Goal: Information Seeking & Learning: Learn about a topic

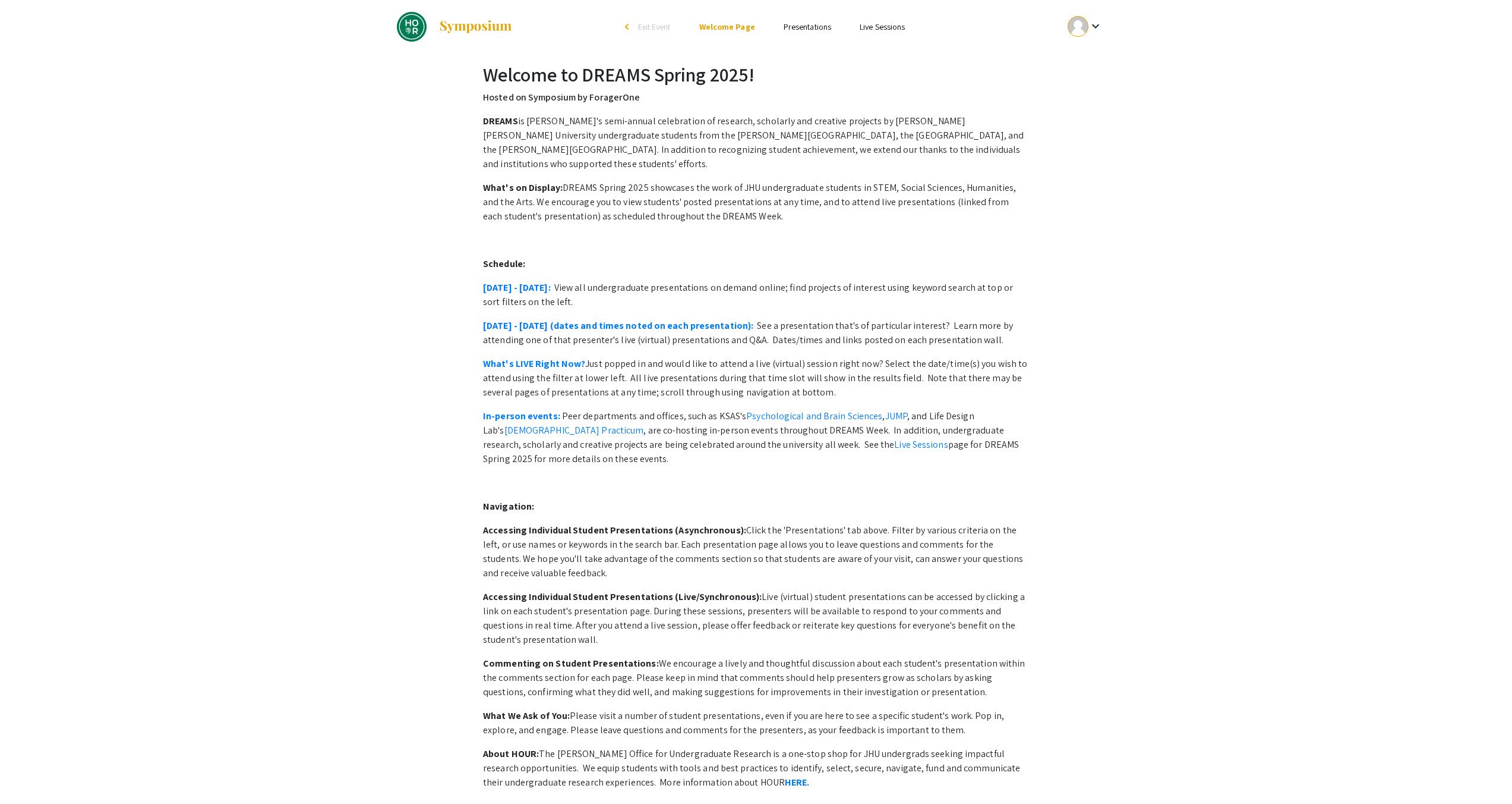
click at [807, 30] on link "Presentations" at bounding box center [808, 26] width 47 height 11
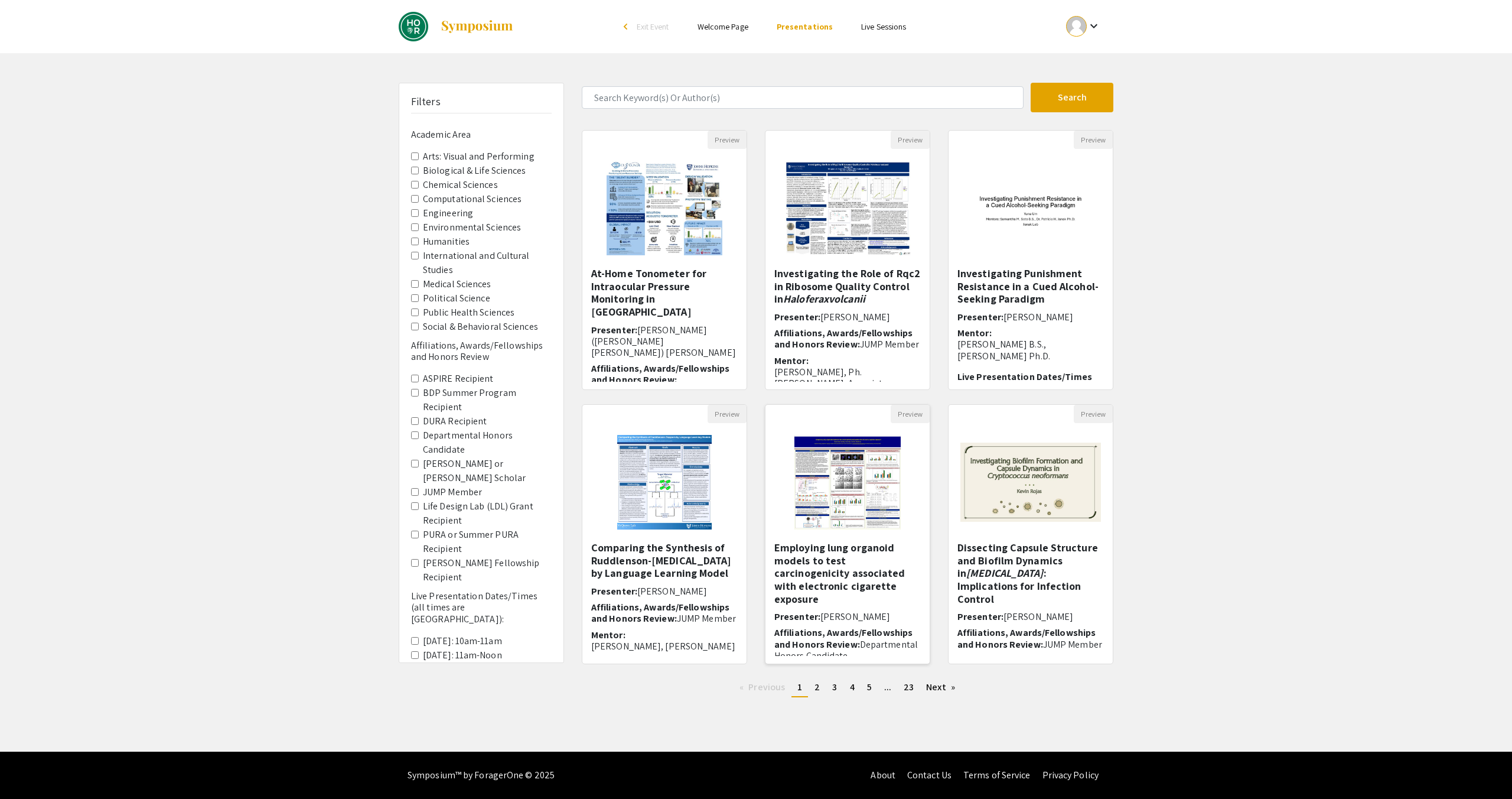
click at [842, 497] on img "Open Presentation <p>&nbsp;&nbsp;&nbsp;Employing lung organoid models to test c…" at bounding box center [847, 482] width 130 height 118
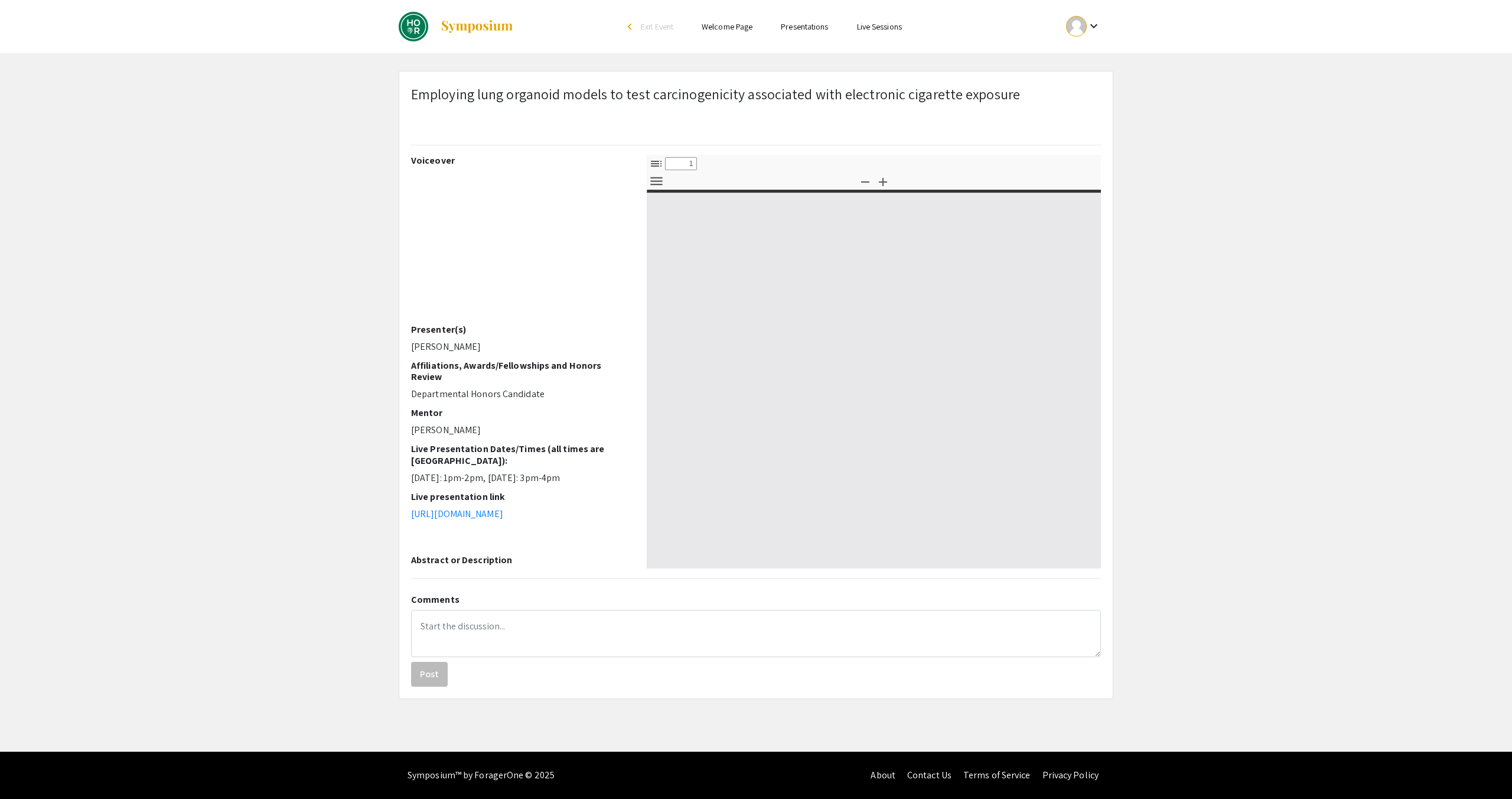
select select "custom"
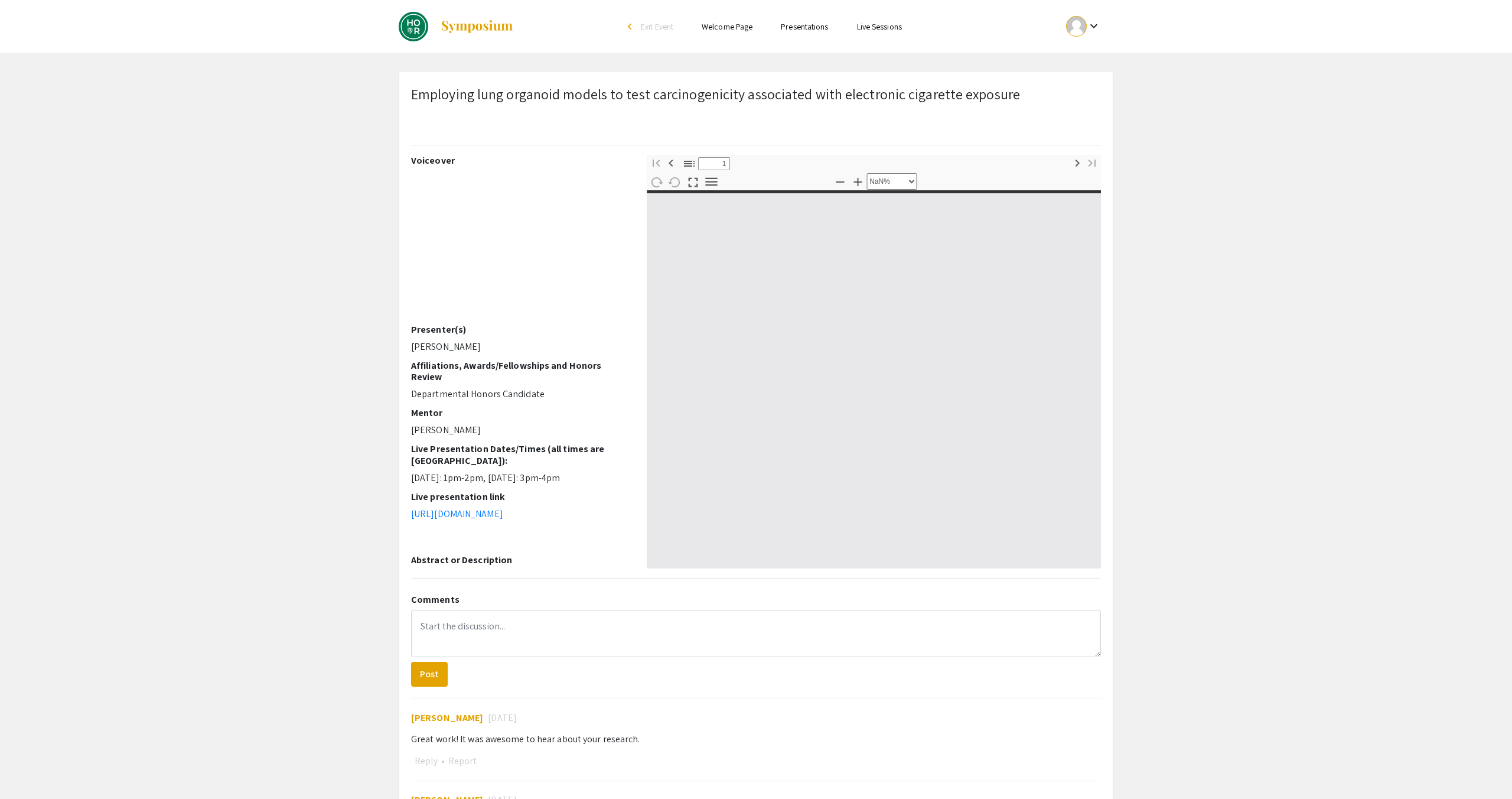
type input "0"
select select "custom"
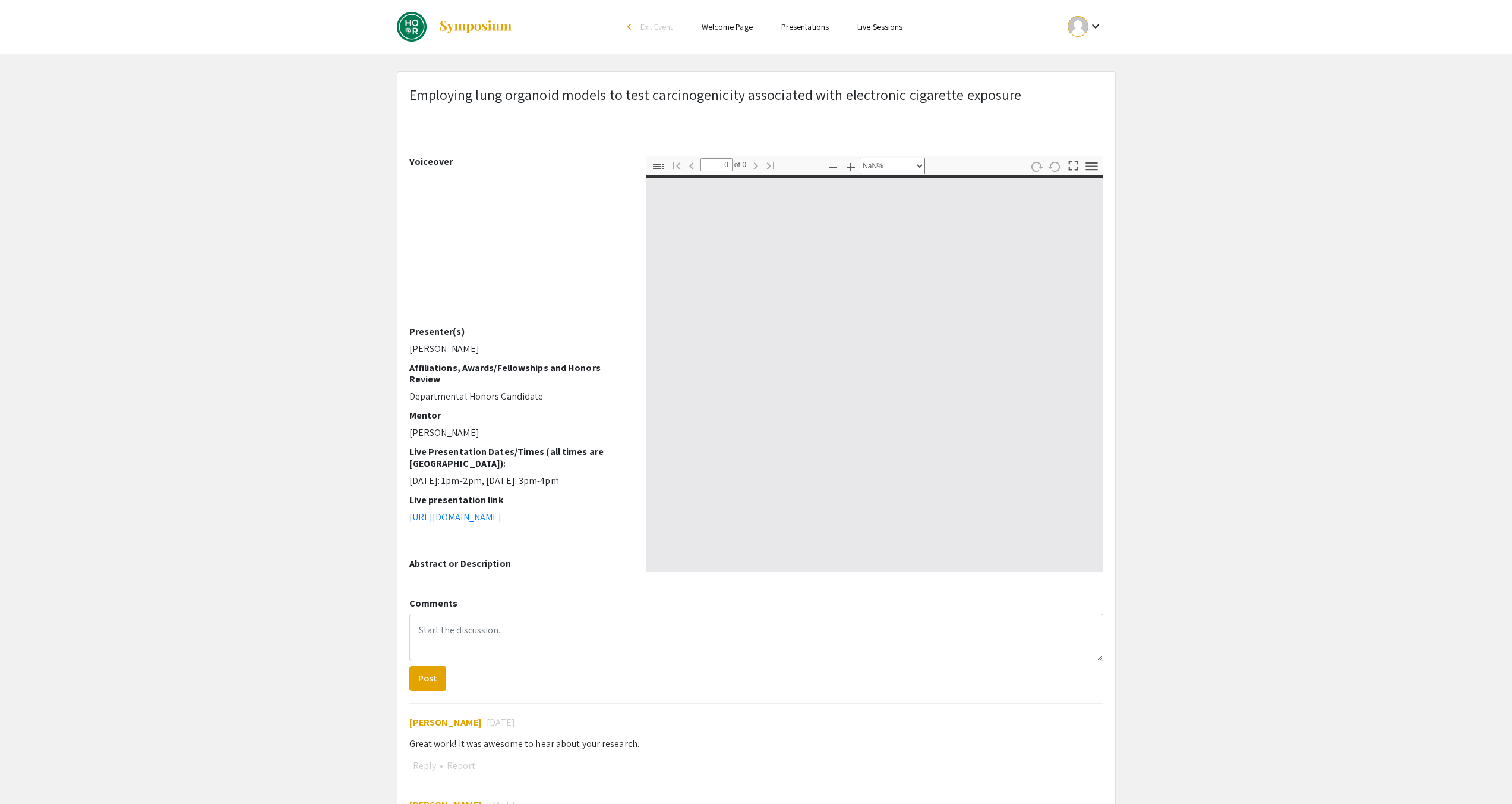
type input "1"
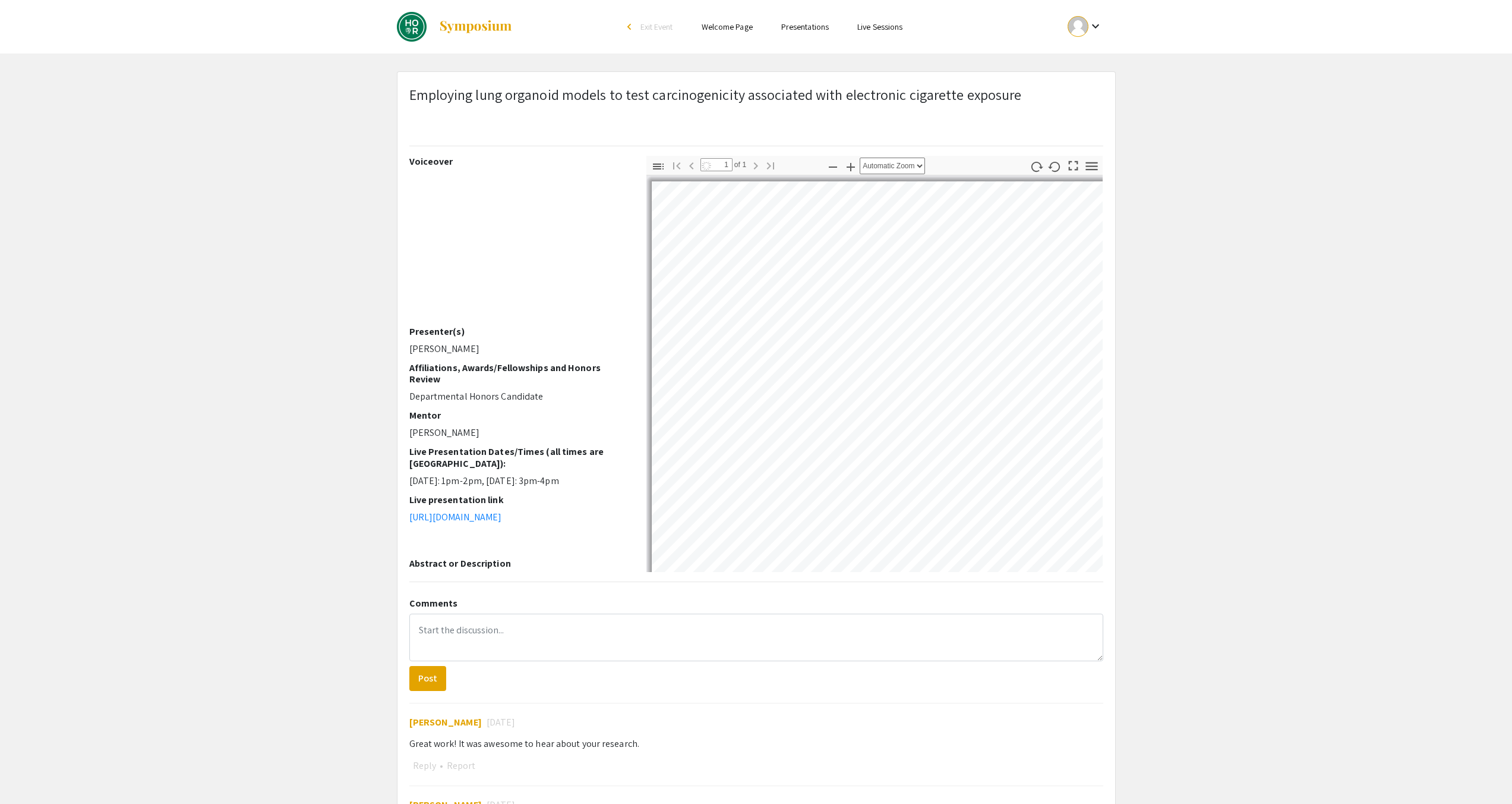
select select "auto"
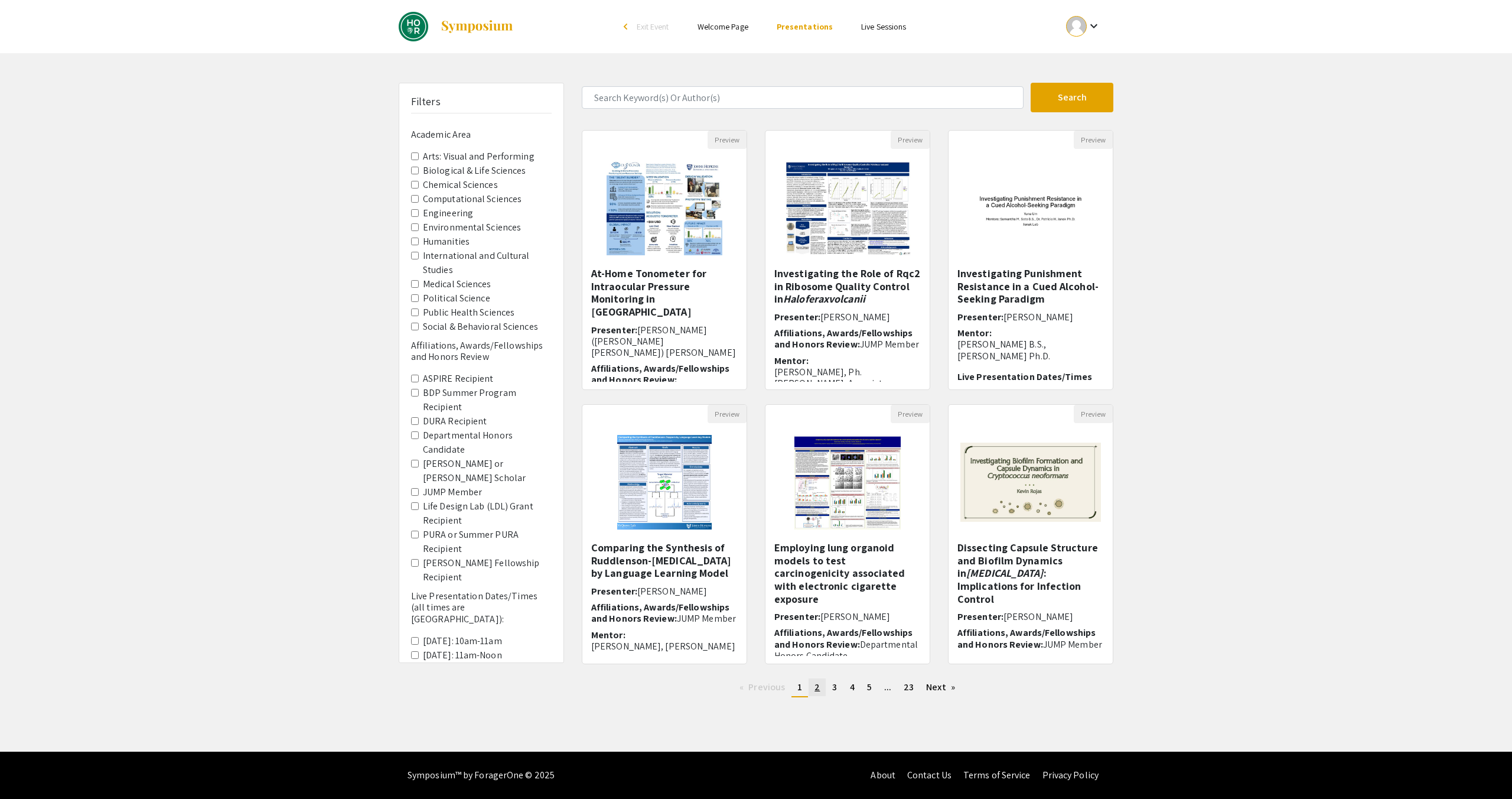
click at [820, 690] on link "page 2" at bounding box center [817, 687] width 17 height 18
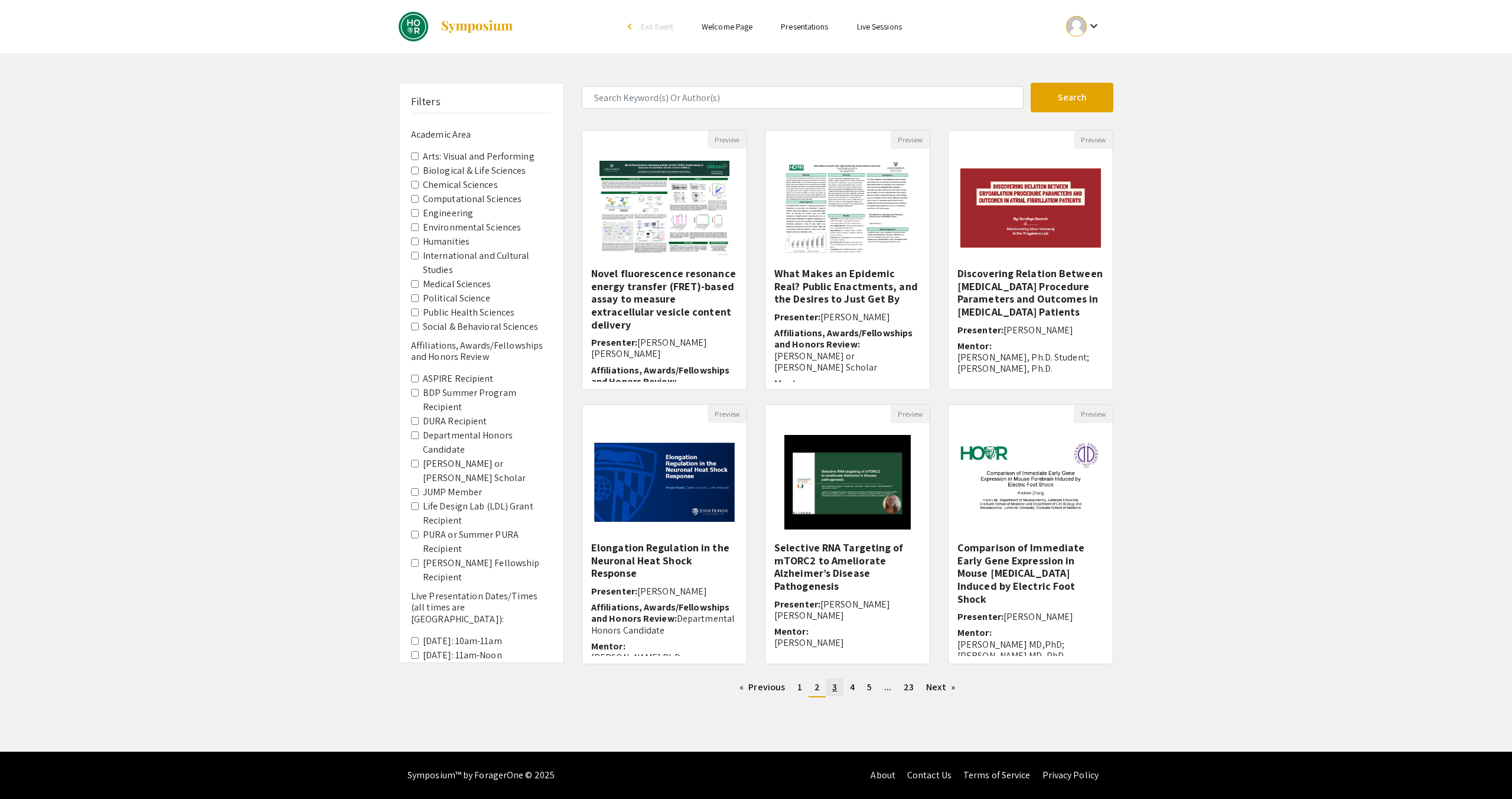
click at [836, 691] on span "3" at bounding box center [834, 687] width 5 height 12
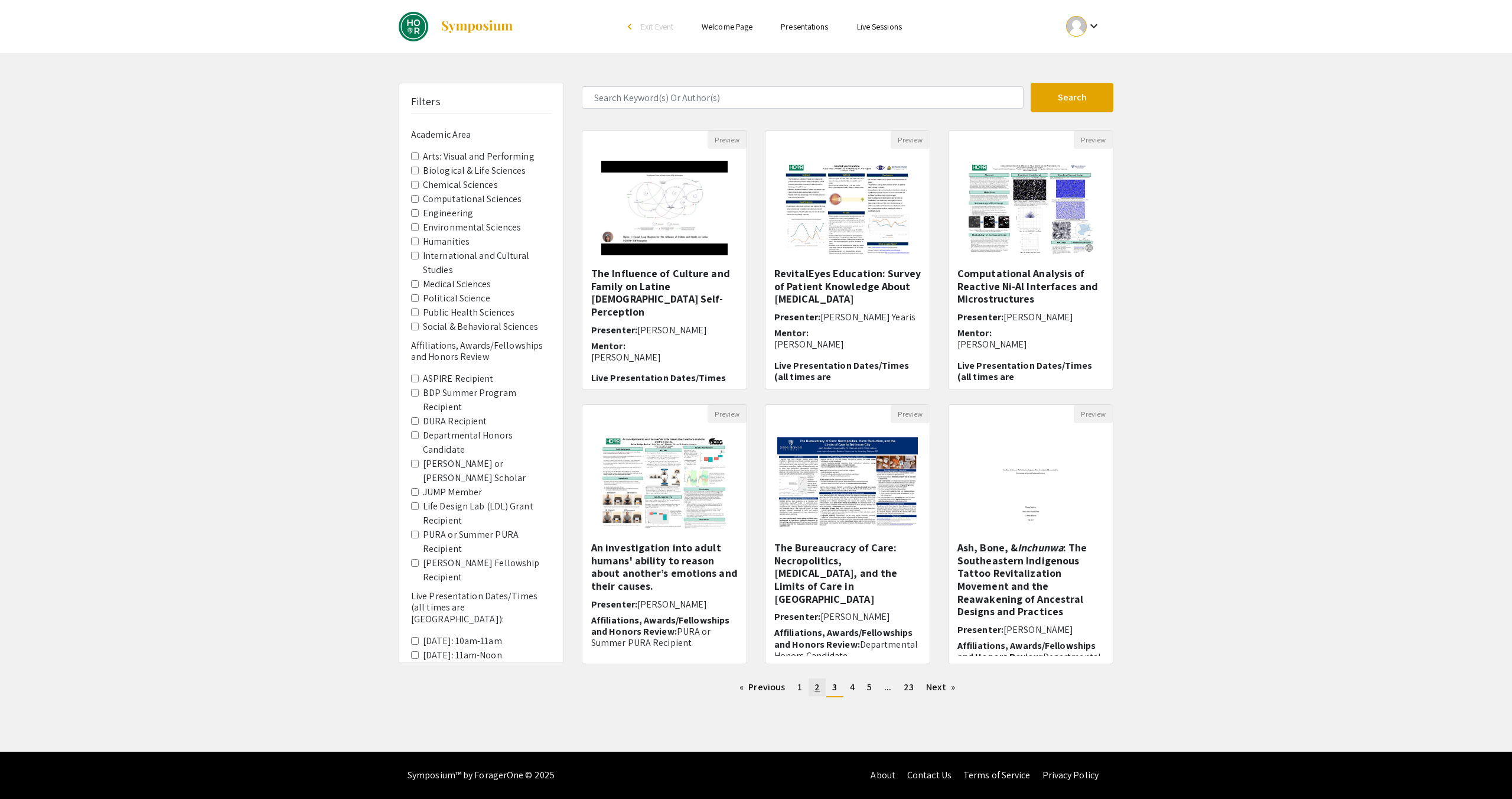
click at [817, 683] on span "2" at bounding box center [817, 687] width 6 height 12
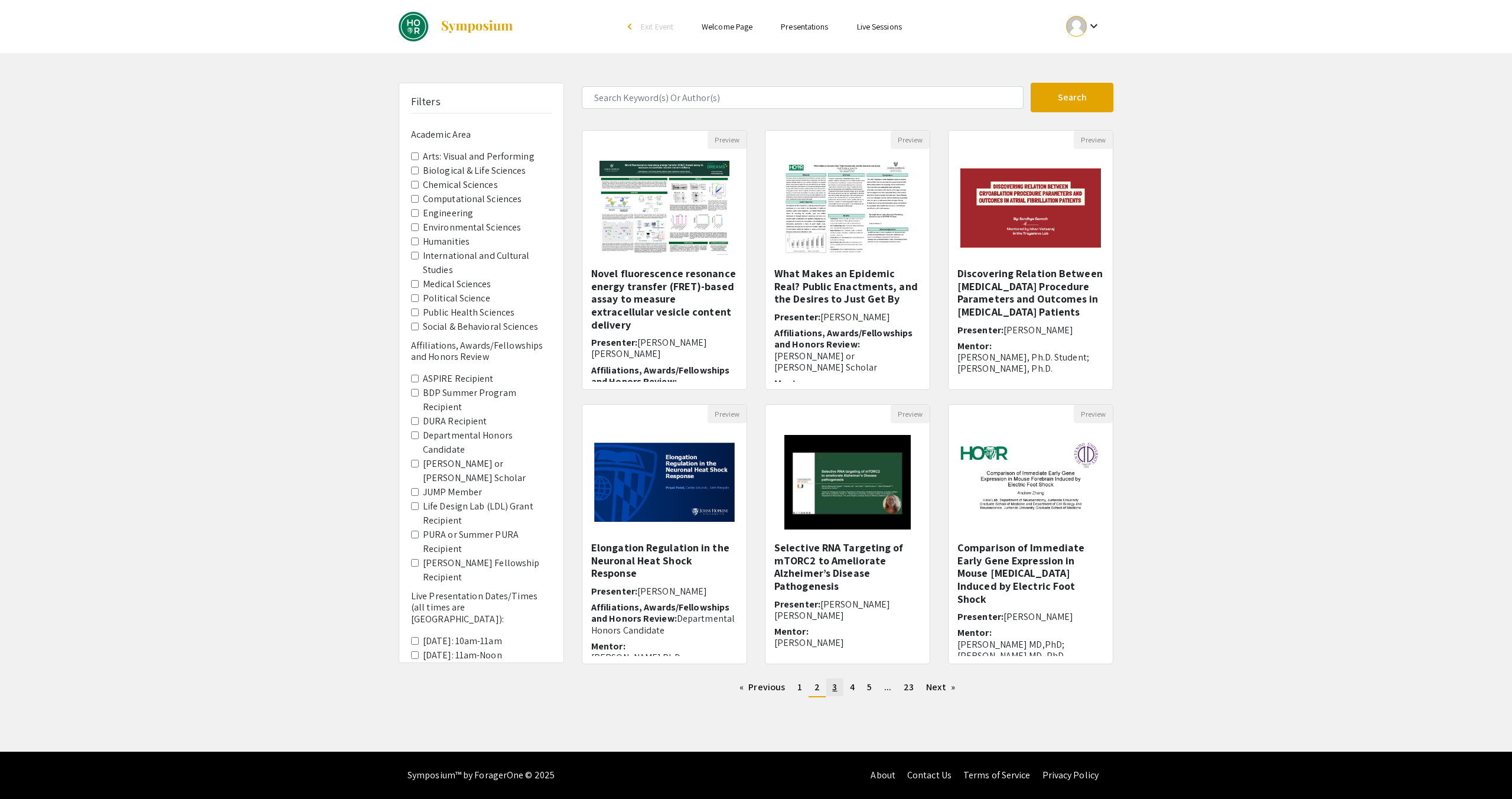
click at [834, 686] on span "3" at bounding box center [834, 687] width 5 height 12
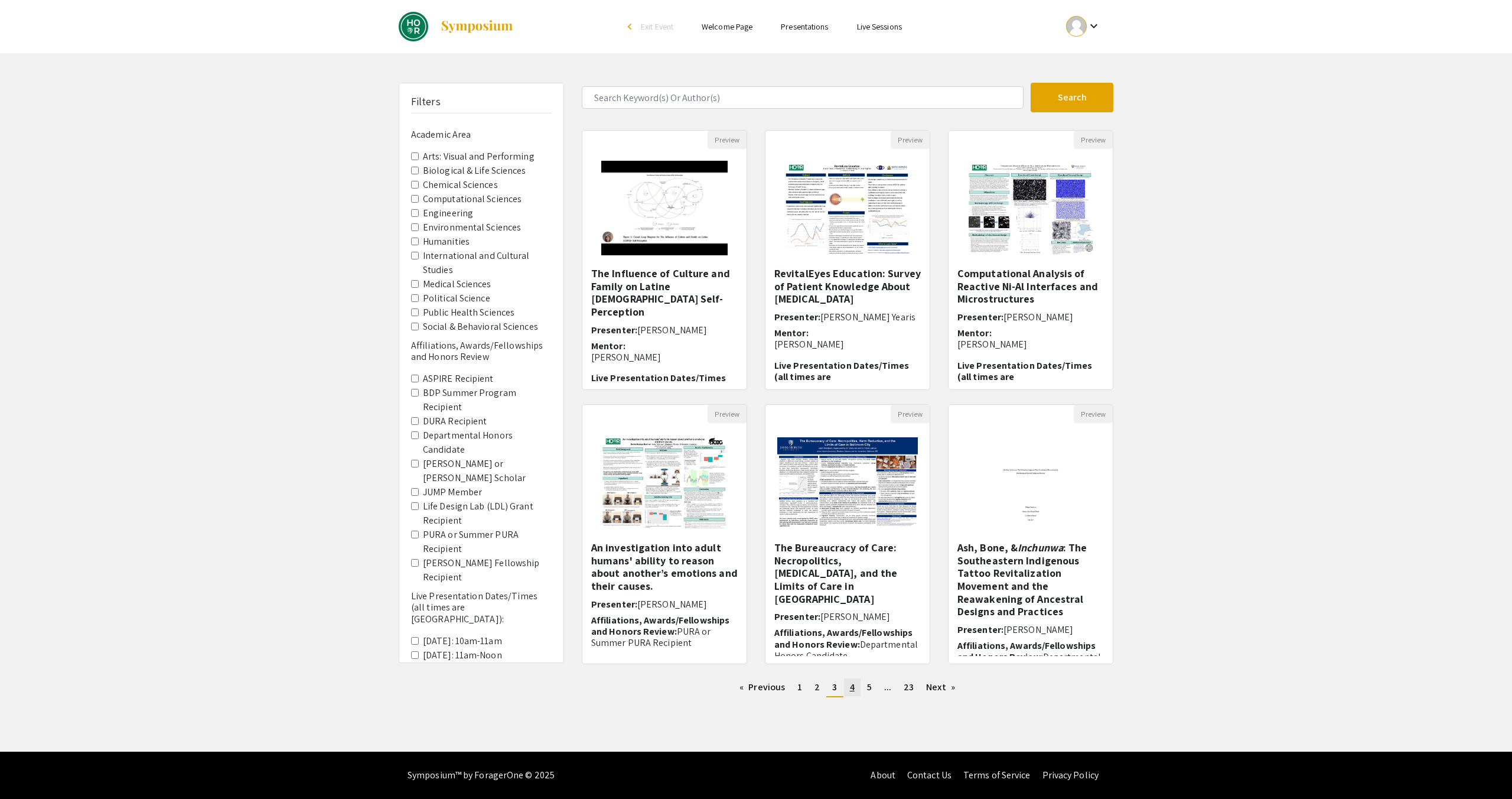
click at [855, 688] on link "page 4" at bounding box center [852, 687] width 16 height 18
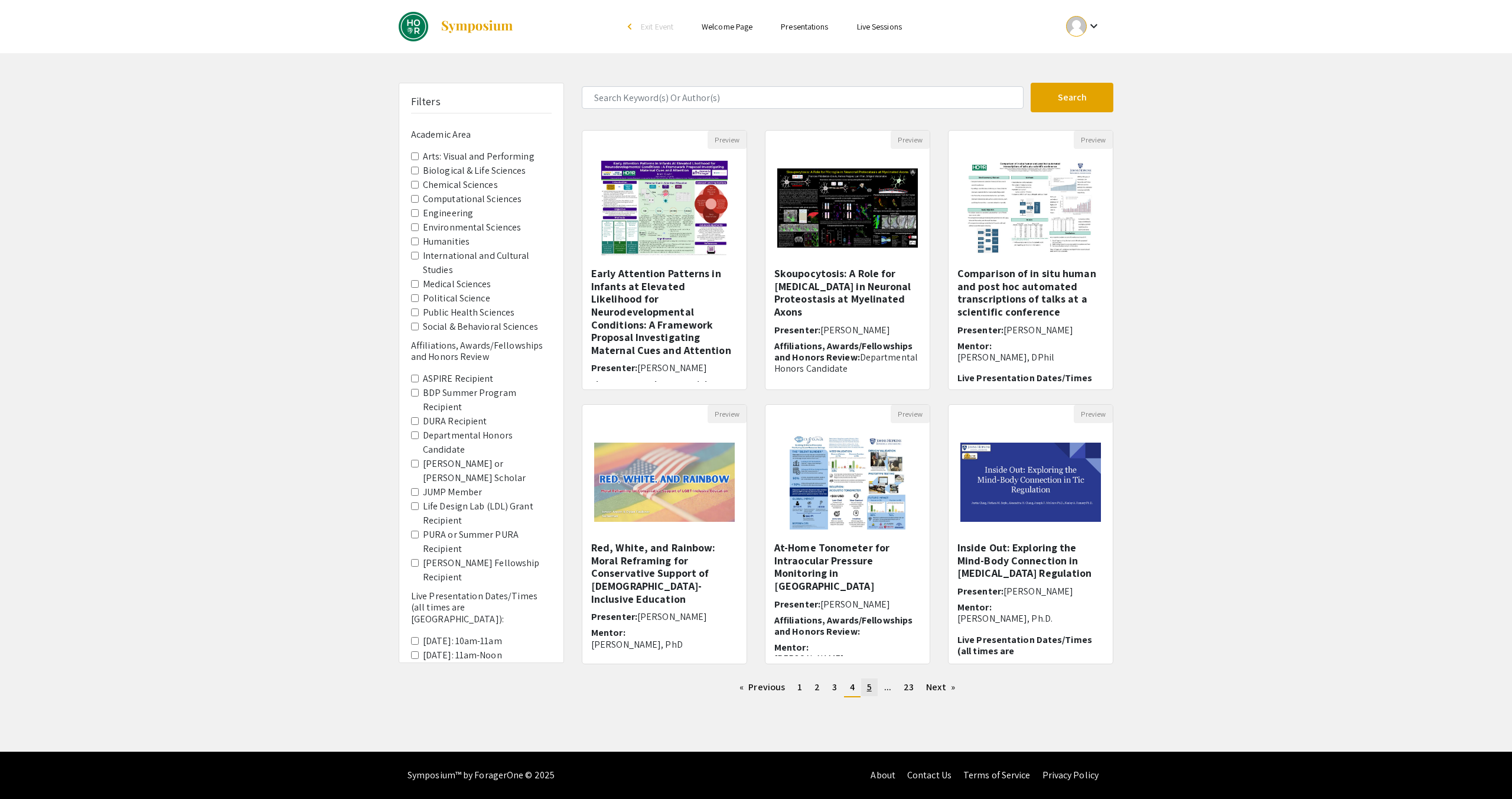
click at [876, 688] on link "page 5" at bounding box center [869, 687] width 16 height 18
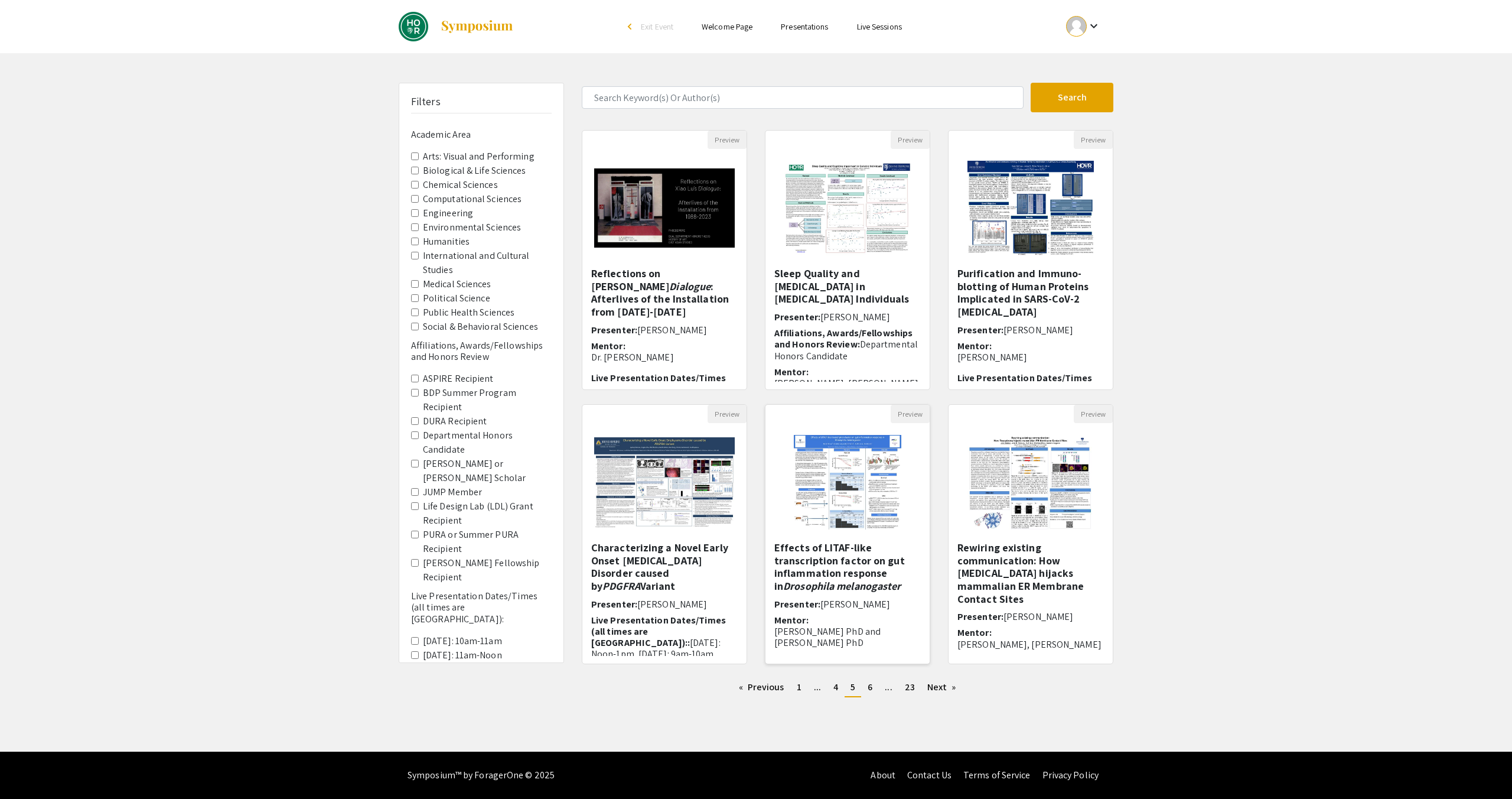
click at [819, 460] on img at bounding box center [847, 482] width 131 height 118
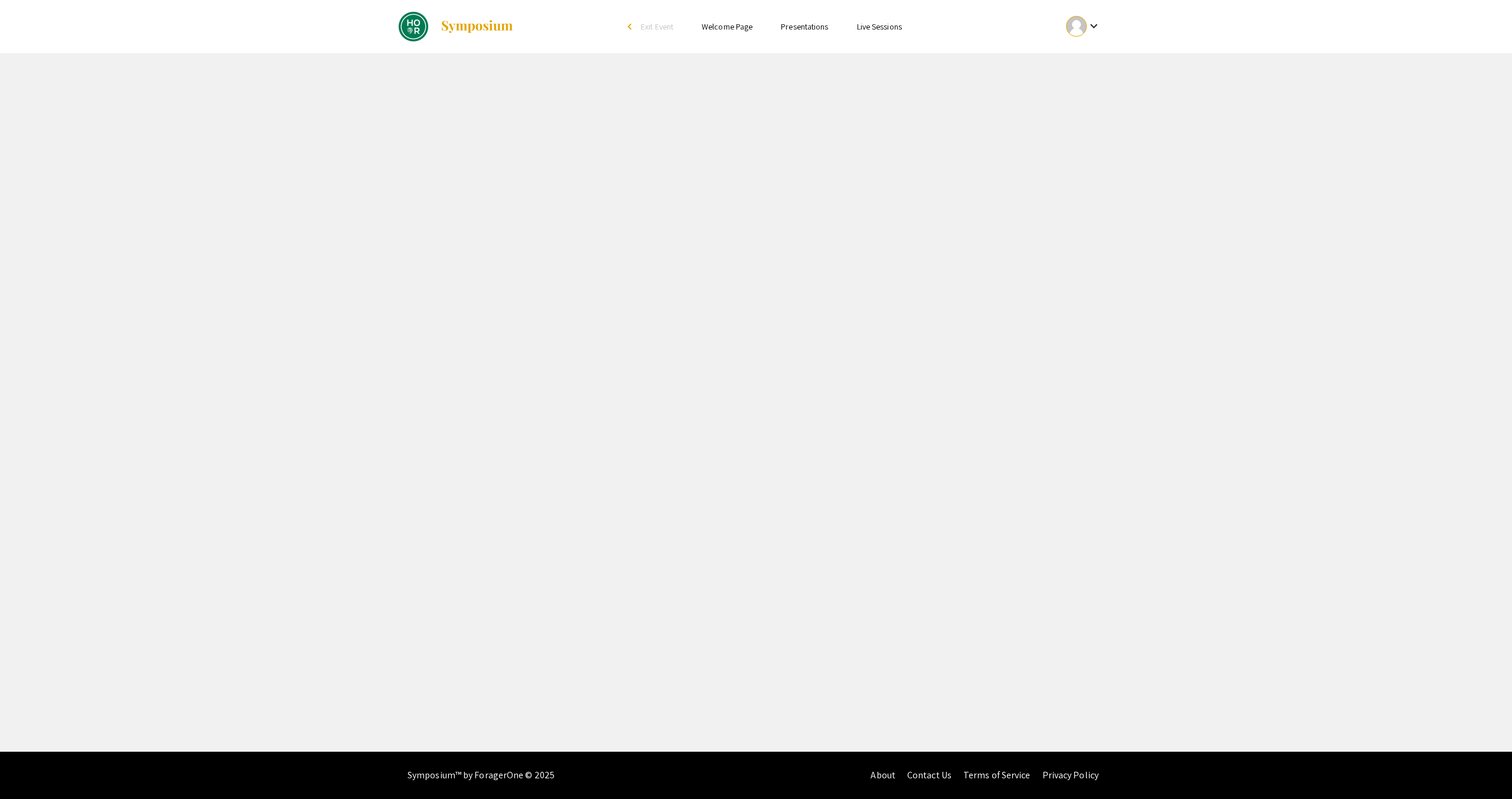
select select "custom"
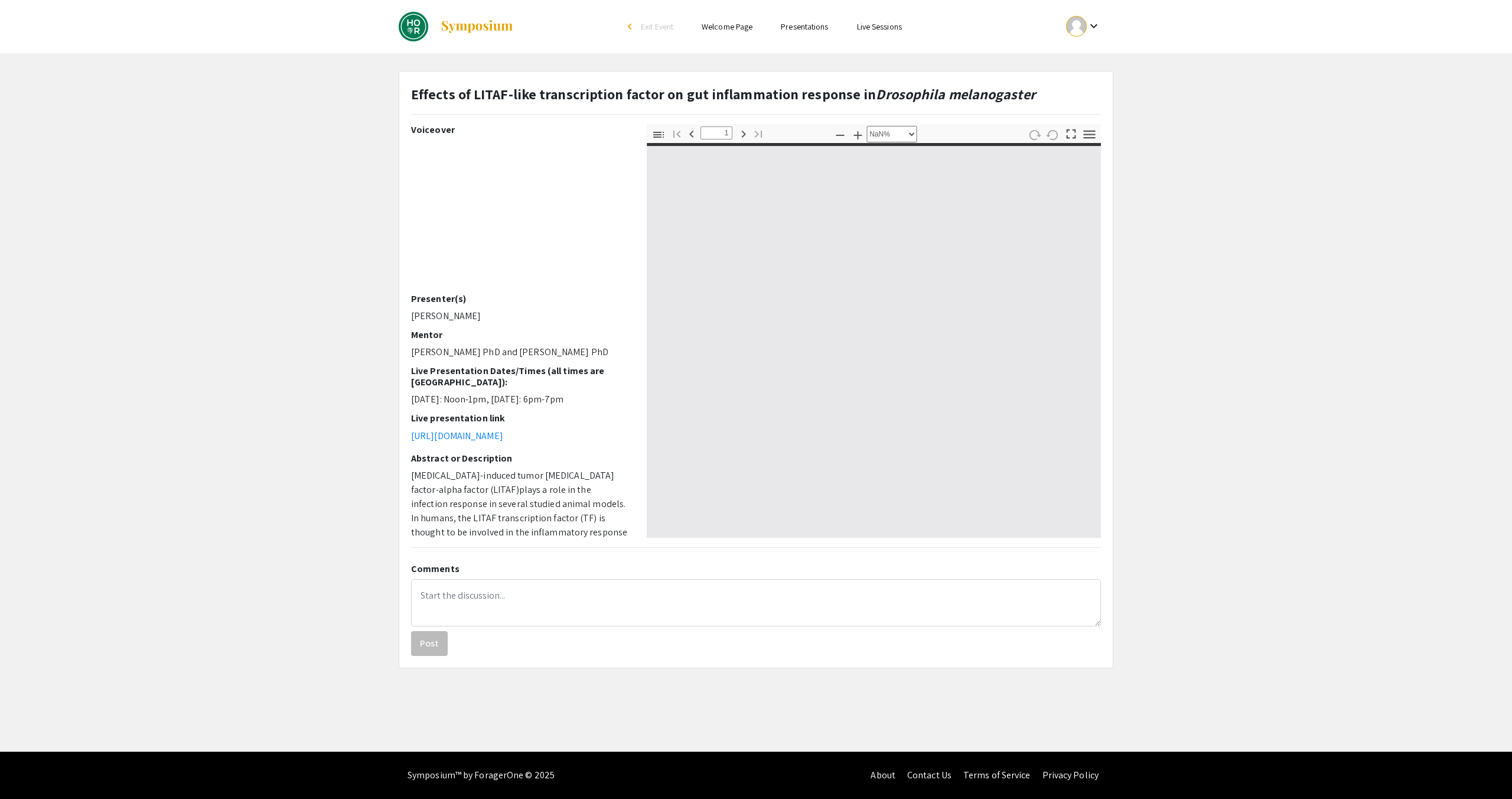
type input "0"
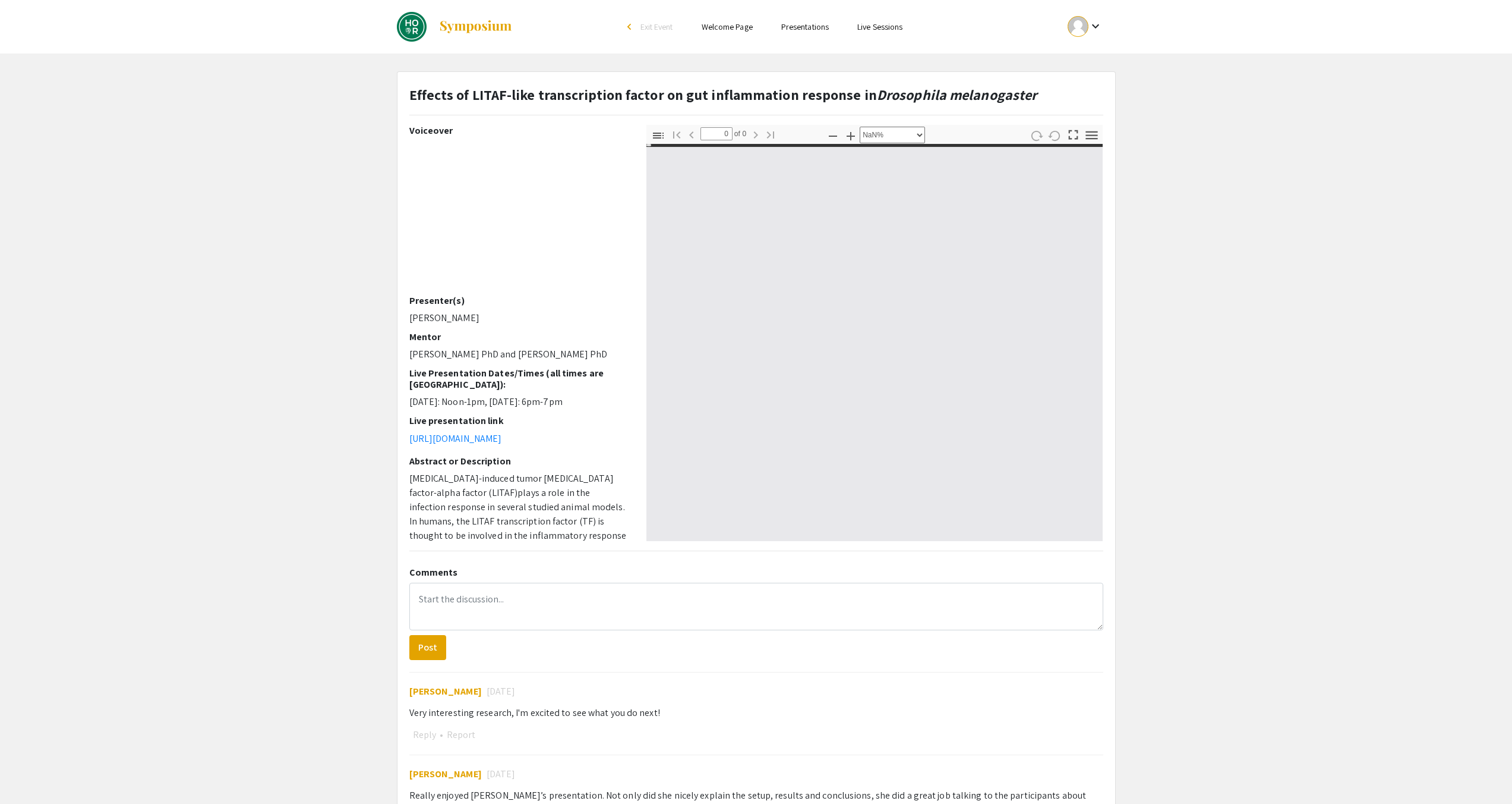
select select "auto"
type input "1"
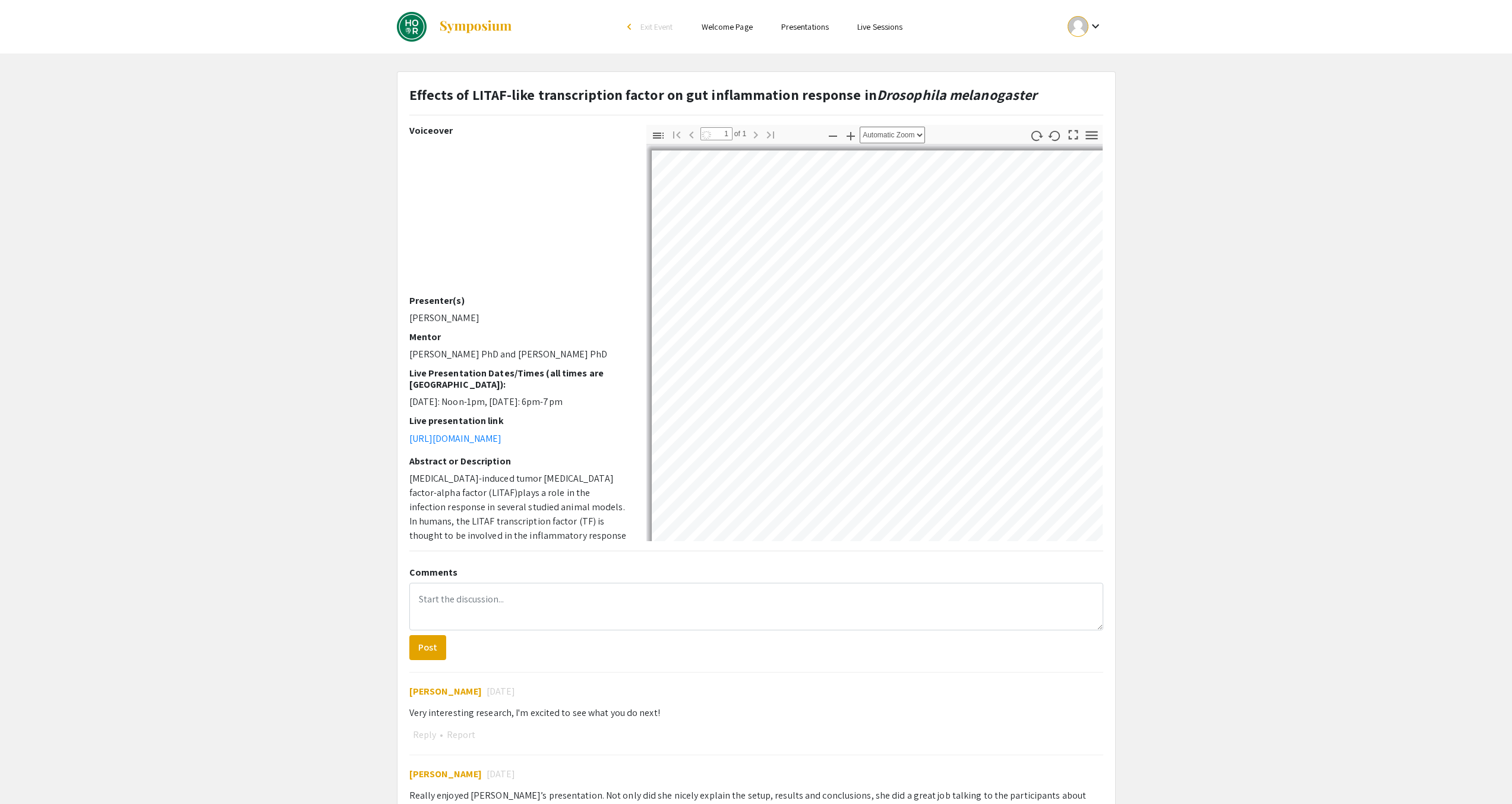
select select "auto"
